Goal: Check status

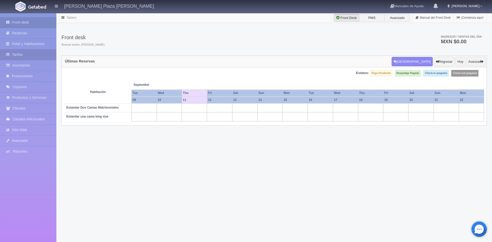
click at [26, 59] on li "Tarifas" at bounding box center [28, 54] width 56 height 11
click at [42, 68] on link "Inventarios" at bounding box center [28, 65] width 56 height 11
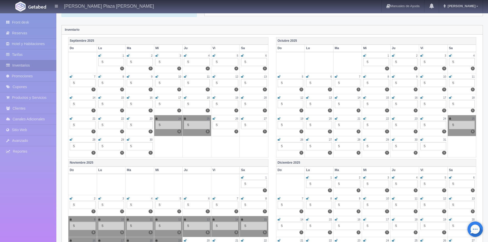
scroll to position [26, 0]
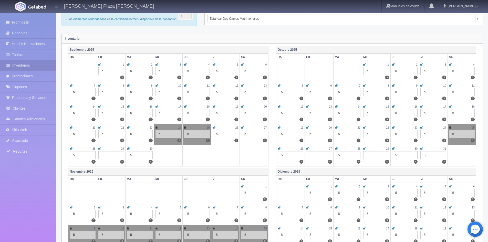
click at [336, 86] on icon at bounding box center [336, 85] width 3 height 3
click at [365, 85] on icon at bounding box center [364, 85] width 3 height 3
click at [393, 86] on icon at bounding box center [393, 85] width 3 height 3
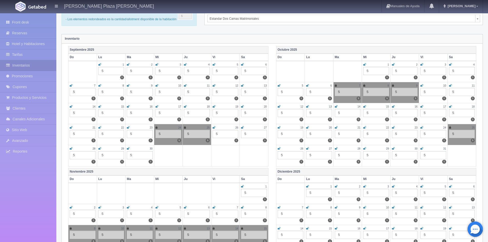
click at [422, 86] on icon at bounding box center [421, 85] width 3 height 3
click at [450, 86] on icon at bounding box center [450, 85] width 3 height 3
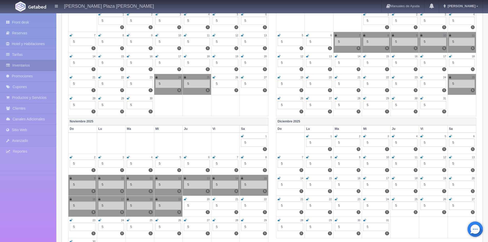
scroll to position [51, 0]
